Goal: Transaction & Acquisition: Purchase product/service

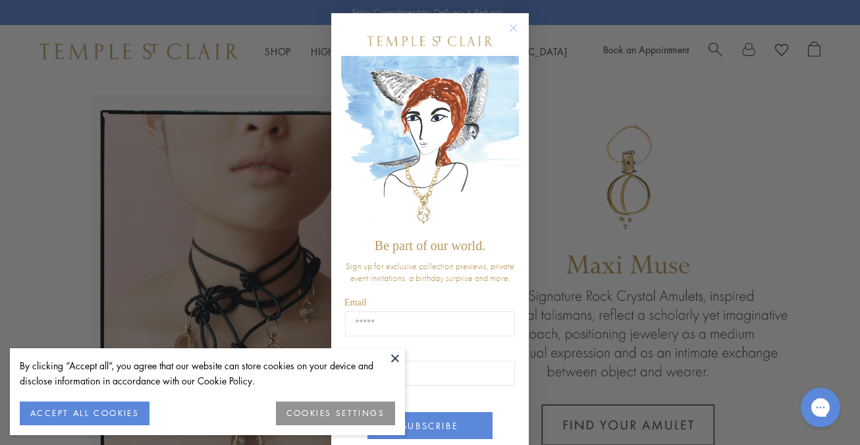
click at [512, 22] on circle "Close dialog" at bounding box center [514, 28] width 16 height 16
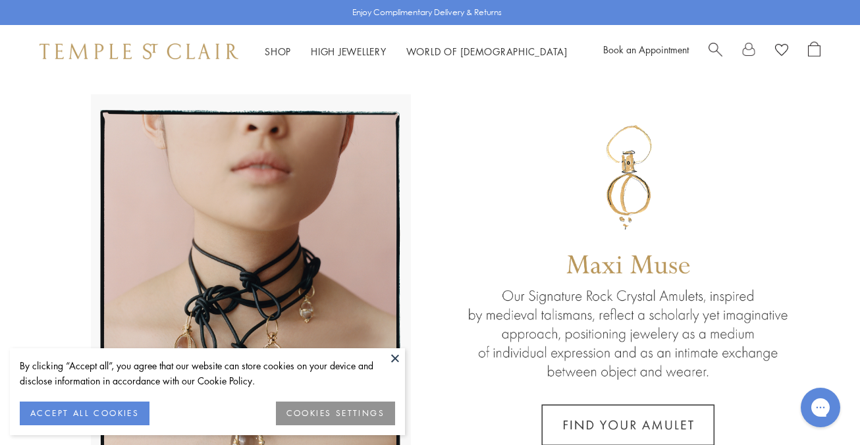
click at [396, 352] on button at bounding box center [395, 358] width 20 height 20
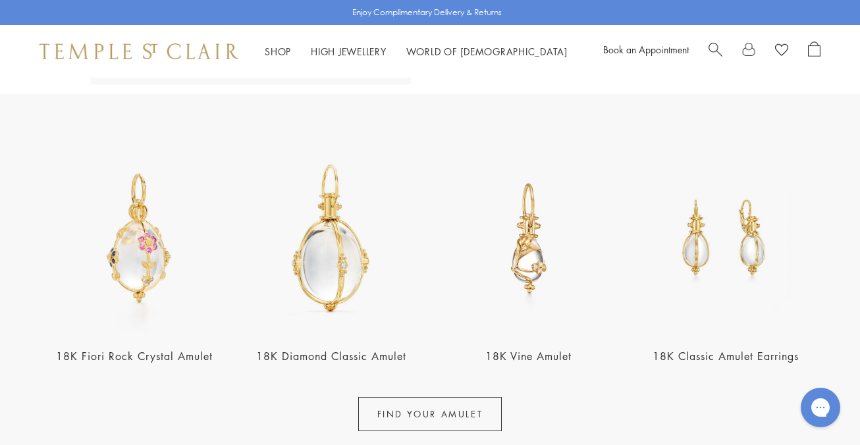
scroll to position [443, 0]
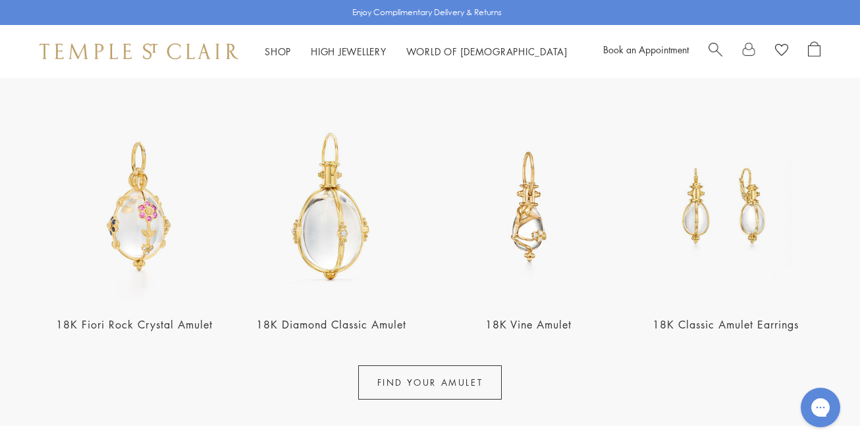
click at [526, 228] on img at bounding box center [529, 207] width 190 height 190
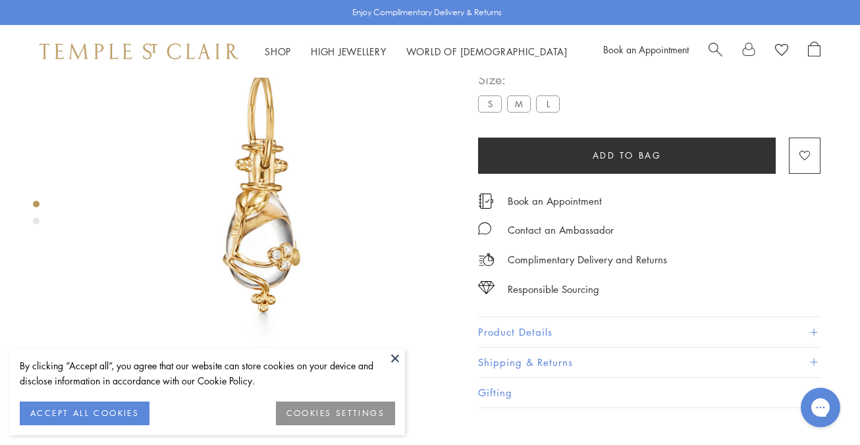
click at [514, 112] on label "M" at bounding box center [519, 103] width 24 height 16
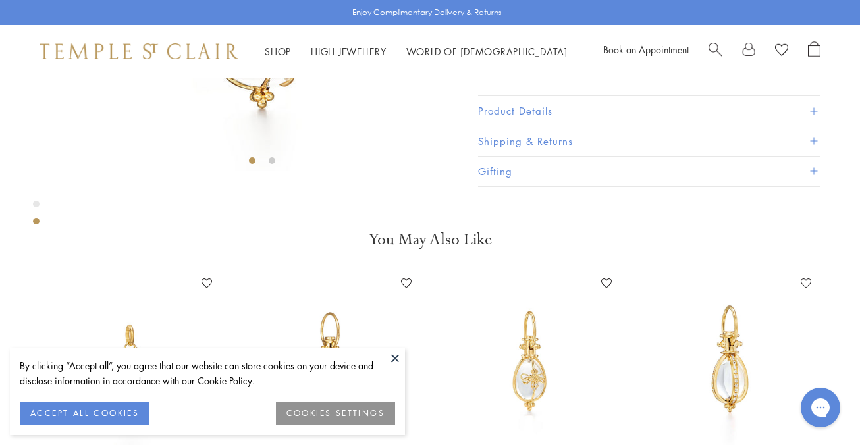
scroll to position [297, 0]
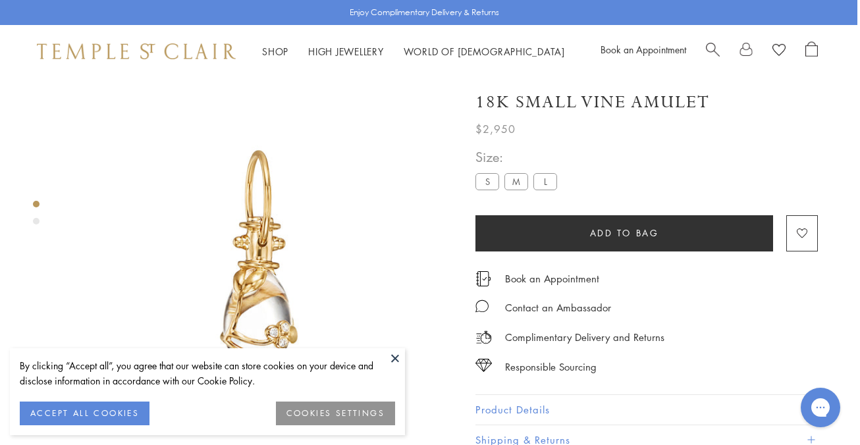
scroll to position [1, 3]
click at [483, 180] on label "S" at bounding box center [487, 181] width 24 height 16
click at [541, 228] on button "Add to bag" at bounding box center [624, 233] width 298 height 36
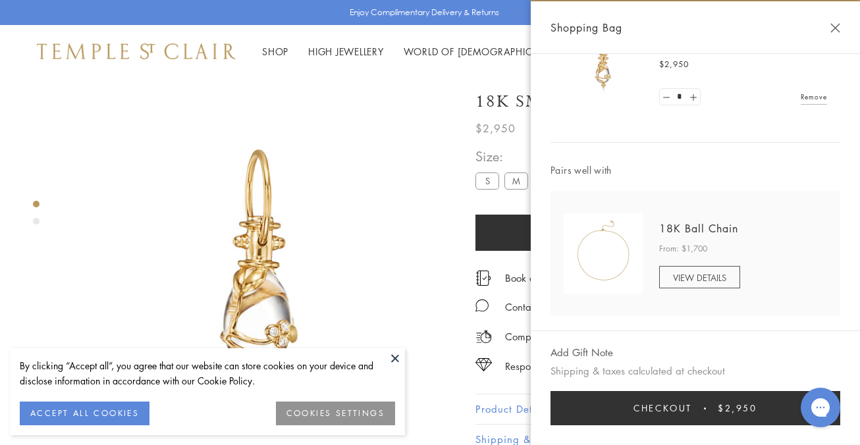
scroll to position [67, 0]
click at [836, 22] on div "Shopping Bag" at bounding box center [695, 27] width 329 height 53
click at [837, 25] on button "Close Shopping Bag" at bounding box center [835, 28] width 10 height 10
